Goal: Download file/media

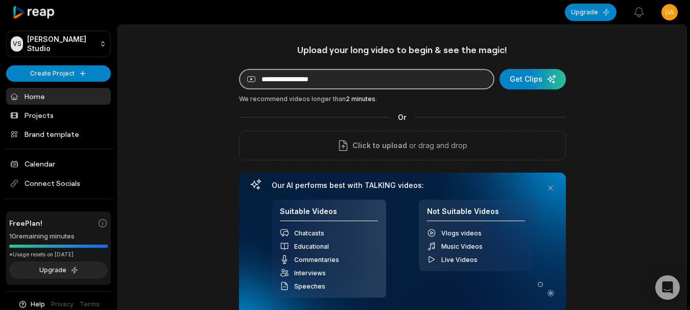
click at [372, 76] on input at bounding box center [366, 79] width 255 height 20
click at [315, 73] on input at bounding box center [366, 79] width 255 height 20
paste input "**********"
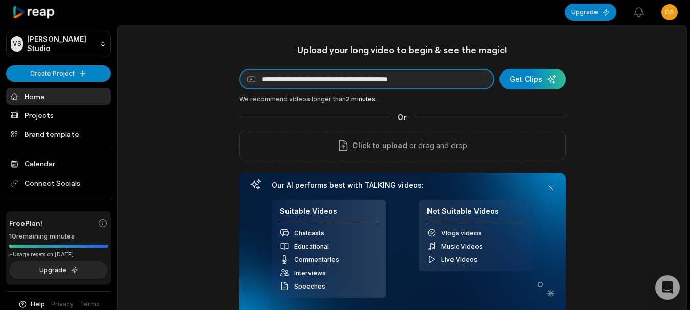
type input "**********"
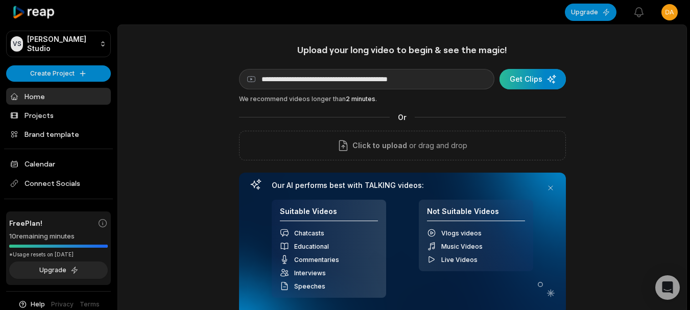
click at [517, 78] on div "submit" at bounding box center [533, 79] width 66 height 20
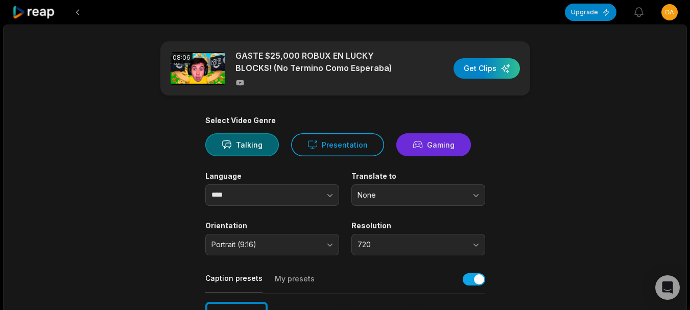
click at [420, 144] on button "Gaming" at bounding box center [433, 144] width 75 height 23
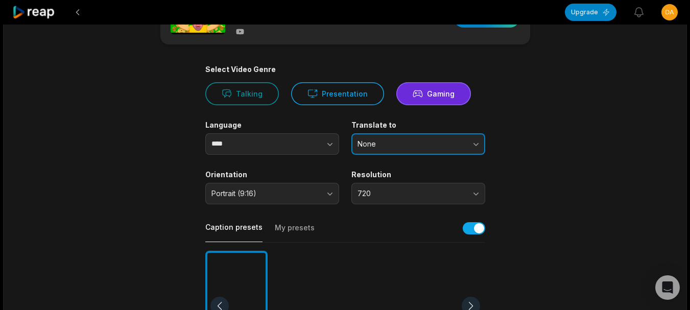
click at [375, 149] on button "None" at bounding box center [418, 143] width 134 height 21
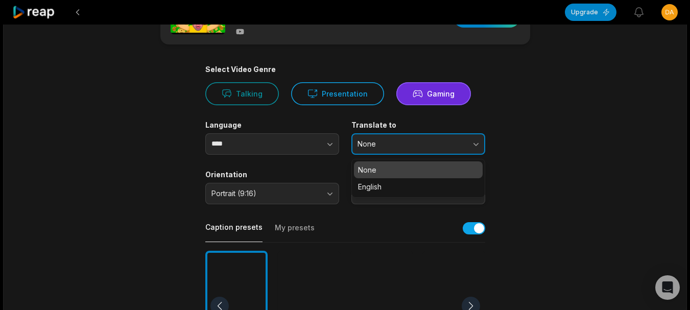
click at [375, 149] on button "None" at bounding box center [418, 143] width 134 height 21
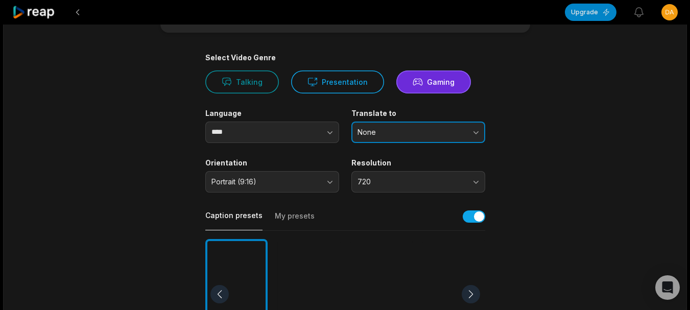
scroll to position [153, 0]
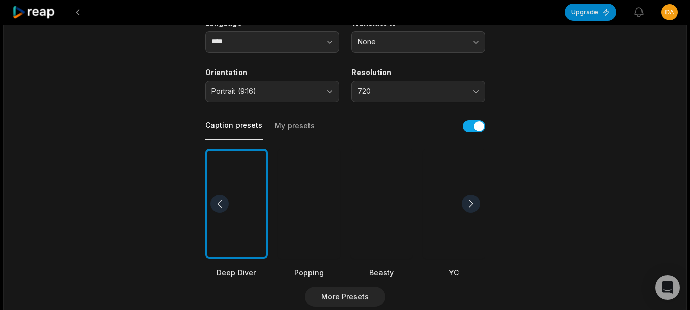
click at [391, 191] on div at bounding box center [381, 204] width 62 height 111
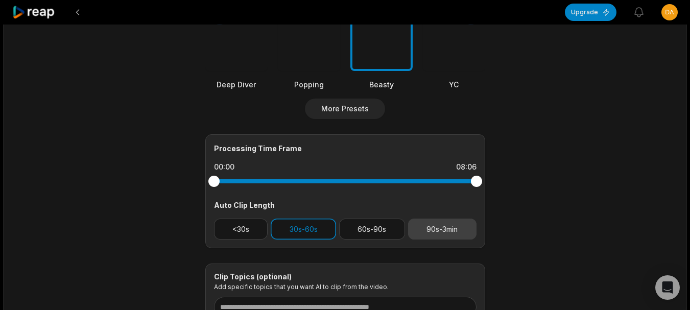
scroll to position [358, 0]
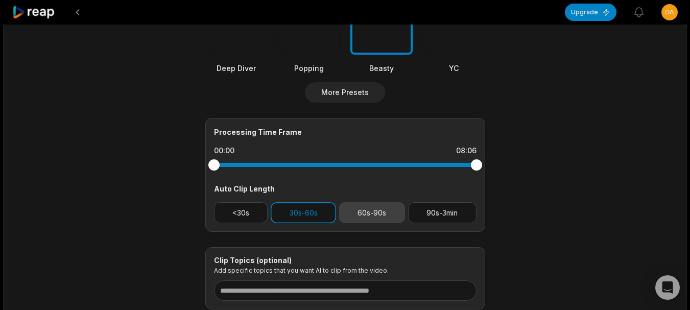
click at [368, 213] on button "60s-90s" at bounding box center [372, 212] width 66 height 21
click at [312, 217] on button "30s-60s" at bounding box center [303, 212] width 65 height 21
click at [331, 213] on button "30s-60s" at bounding box center [303, 212] width 65 height 21
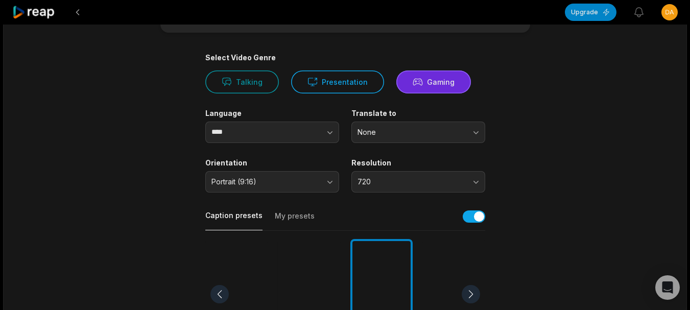
scroll to position [0, 0]
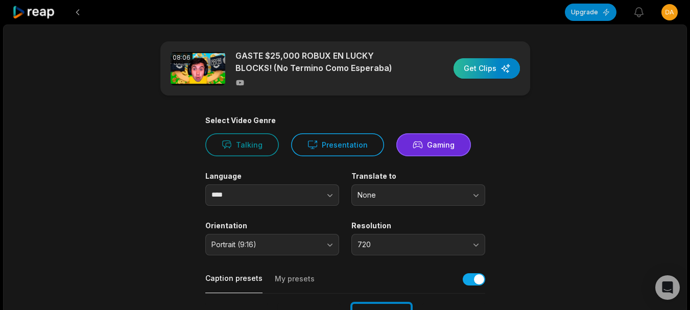
click at [479, 75] on div "button" at bounding box center [487, 68] width 66 height 20
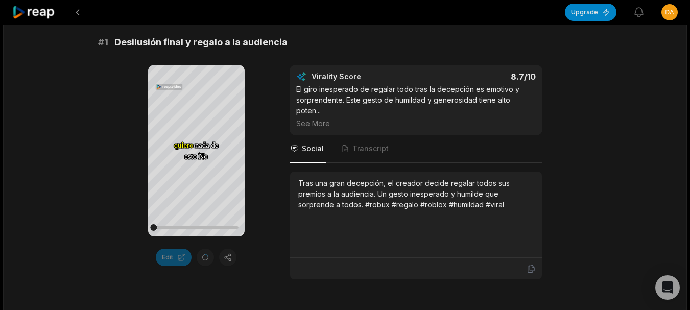
scroll to position [204, 0]
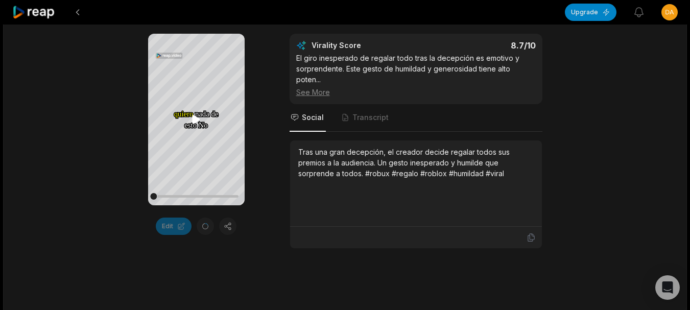
click at [200, 123] on icon at bounding box center [196, 119] width 12 height 12
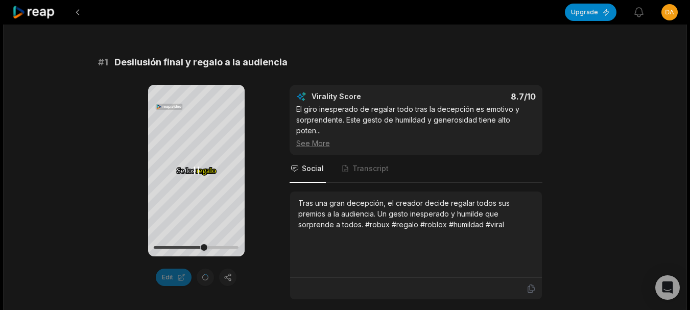
click at [196, 172] on icon at bounding box center [196, 171] width 12 height 12
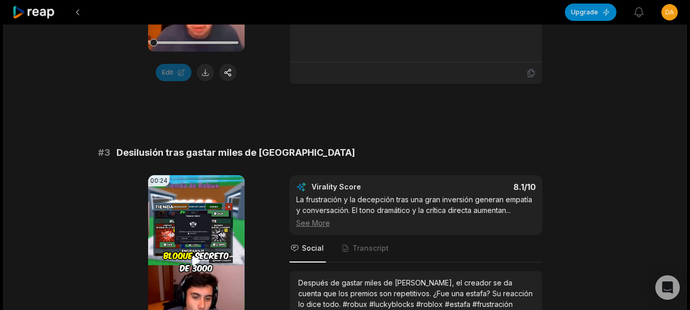
scroll to position [715, 0]
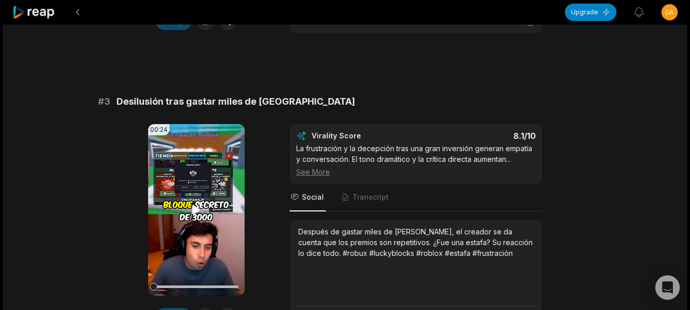
click at [194, 204] on icon at bounding box center [196, 210] width 12 height 12
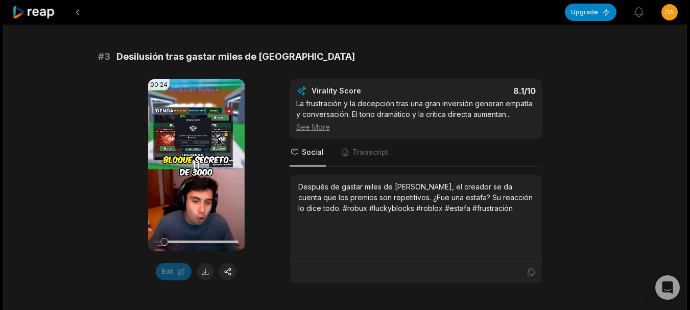
scroll to position [766, 0]
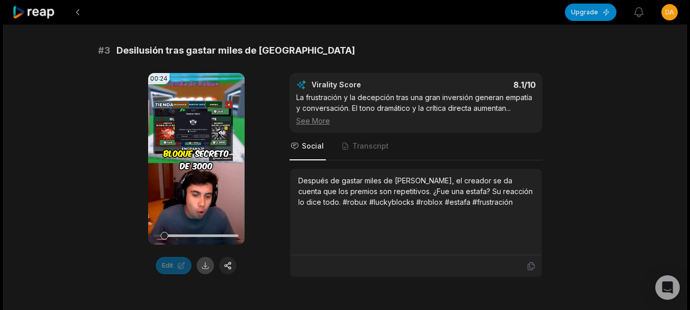
click at [207, 257] on button at bounding box center [205, 265] width 17 height 17
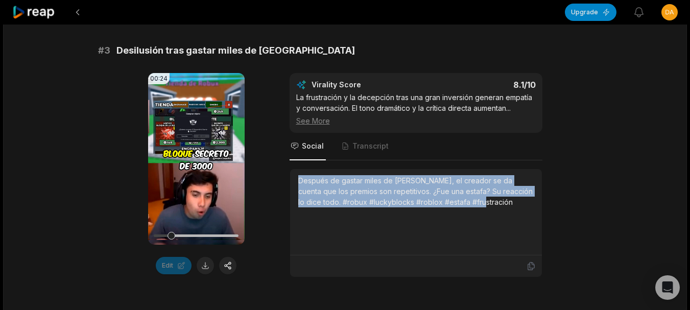
drag, startPoint x: 310, startPoint y: 168, endPoint x: 471, endPoint y: 194, distance: 163.5
click at [471, 194] on div "Después de gastar miles de [PERSON_NAME], el creador se da cuenta que los premi…" at bounding box center [416, 191] width 236 height 32
copy div "Después de gastar miles de [PERSON_NAME], el creador se da cuenta que los premi…"
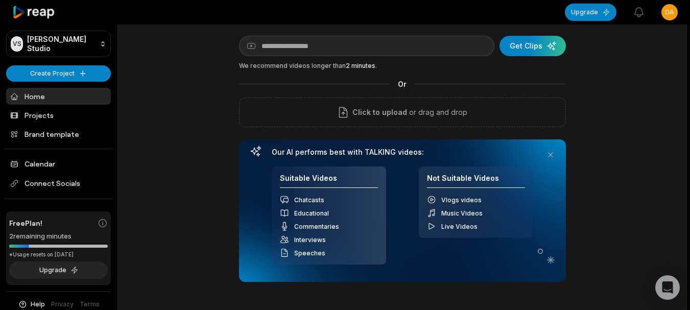
scroll to position [51, 0]
